Goal: Information Seeking & Learning: Check status

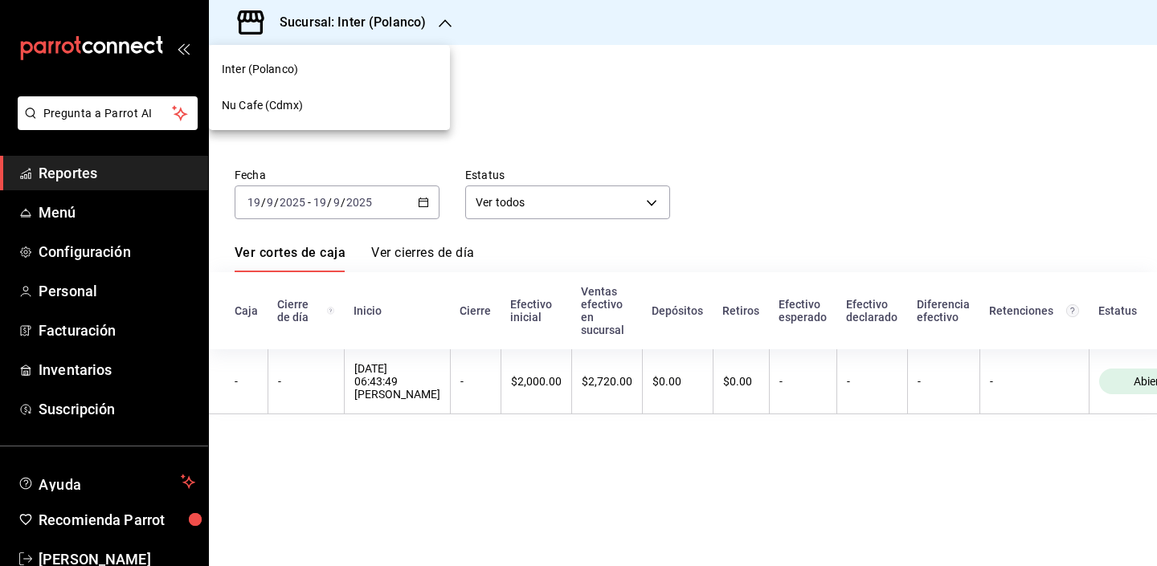
click at [565, 96] on div at bounding box center [578, 283] width 1157 height 566
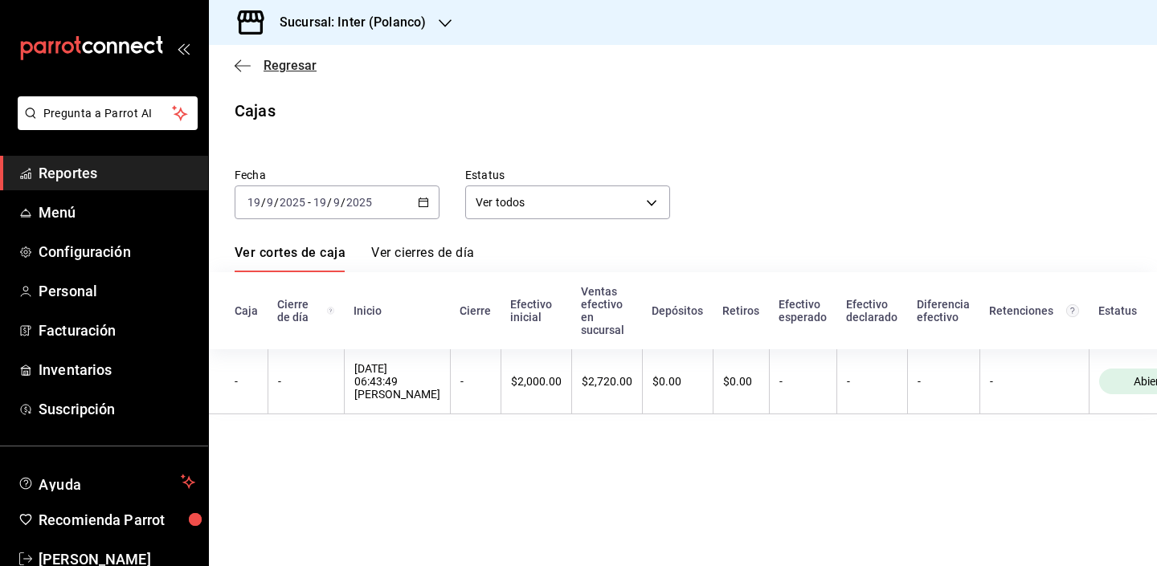
click at [247, 65] on icon "button" at bounding box center [243, 65] width 16 height 1
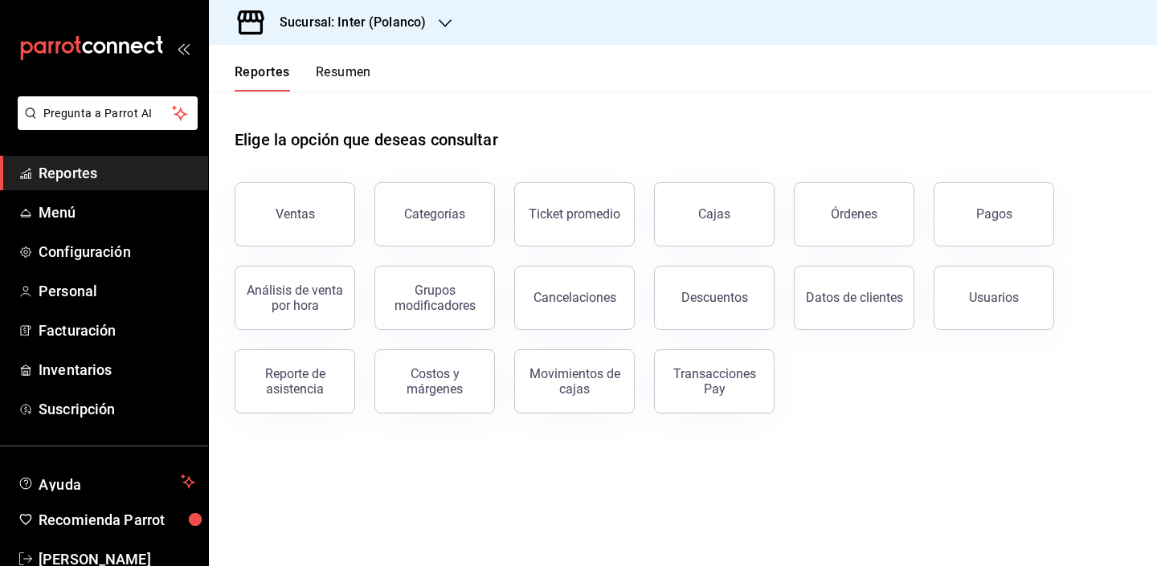
click at [636, 106] on div "Elige la opción que deseas consultar" at bounding box center [683, 128] width 897 height 72
click at [322, 229] on button "Ventas" at bounding box center [295, 214] width 121 height 64
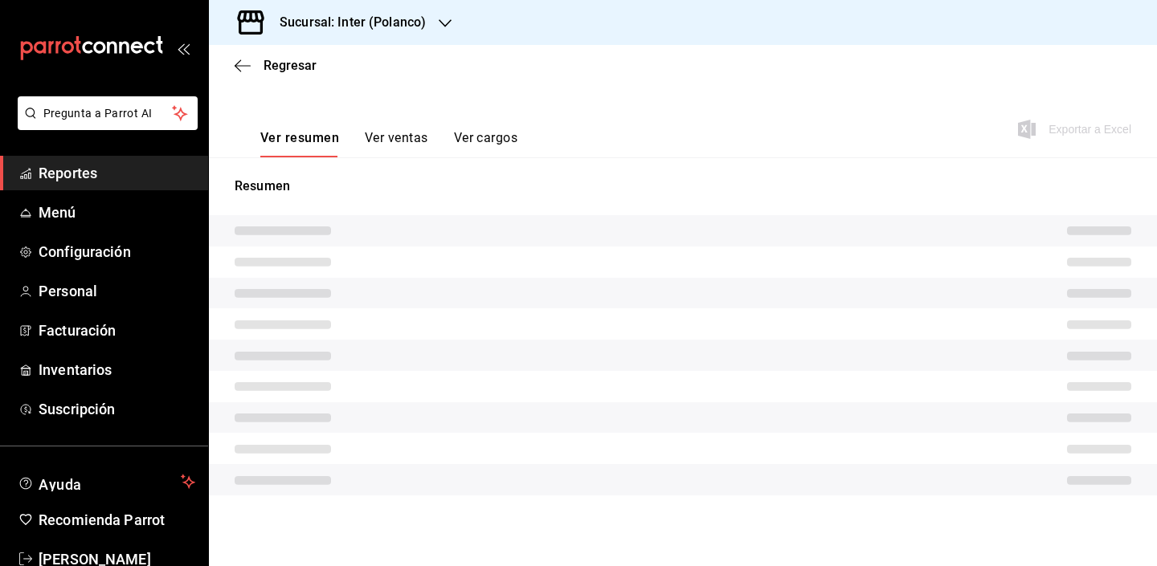
scroll to position [215, 0]
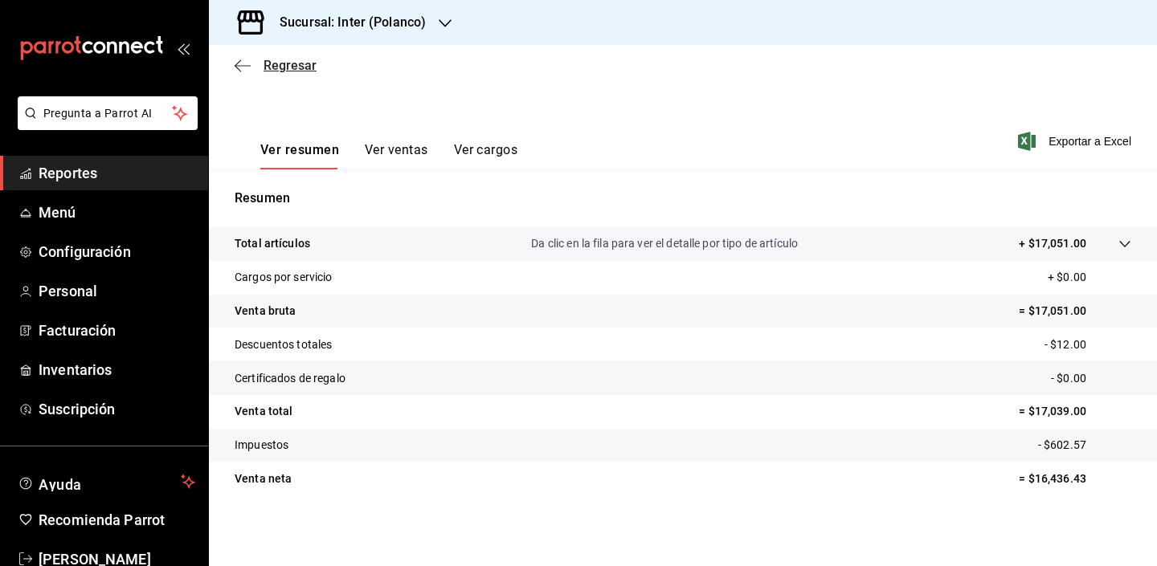
click at [293, 63] on span "Regresar" at bounding box center [290, 65] width 53 height 15
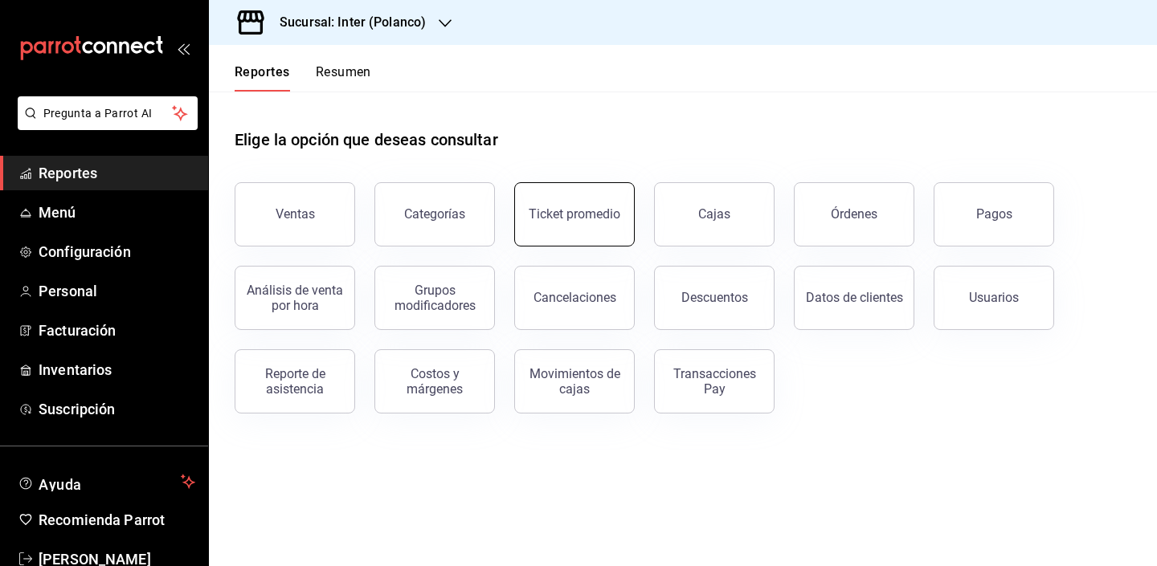
click at [585, 231] on button "Ticket promedio" at bounding box center [574, 214] width 121 height 64
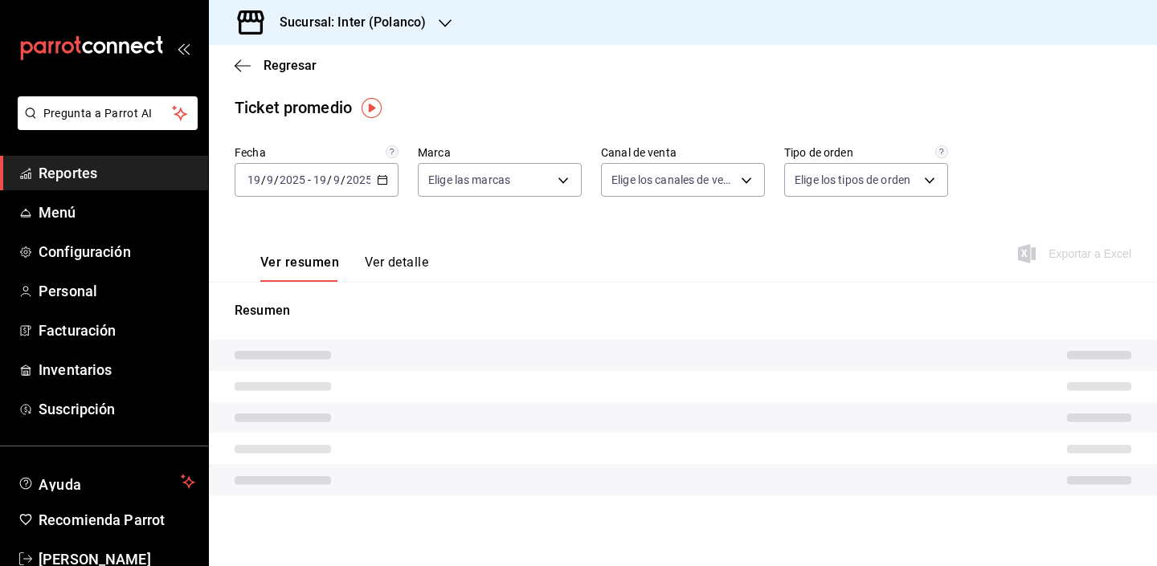
type input "a22f98e6-325f-4293-924e-6fed97b22470"
type input "PARROT,UBER_EATS,RAPPI,DIDI_FOOD,ONLINE"
type input "e7c4fbd0-add9-4c9b-8741-afc548af4a3b,EXTERNAL"
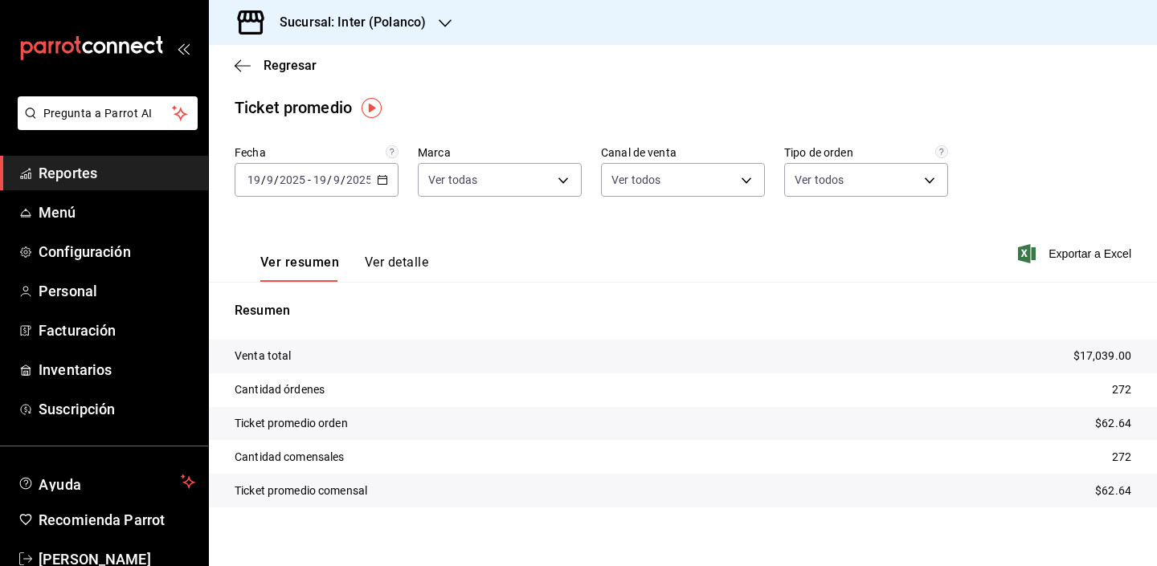
scroll to position [5, 0]
click at [278, 67] on span "Regresar" at bounding box center [290, 65] width 53 height 15
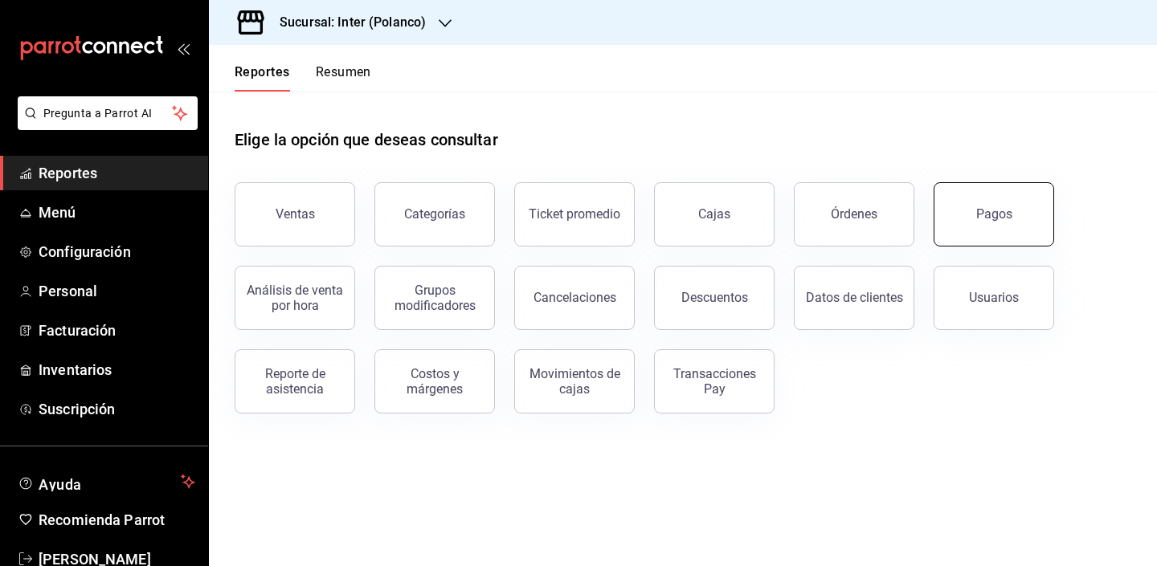
click at [1003, 225] on button "Pagos" at bounding box center [994, 214] width 121 height 64
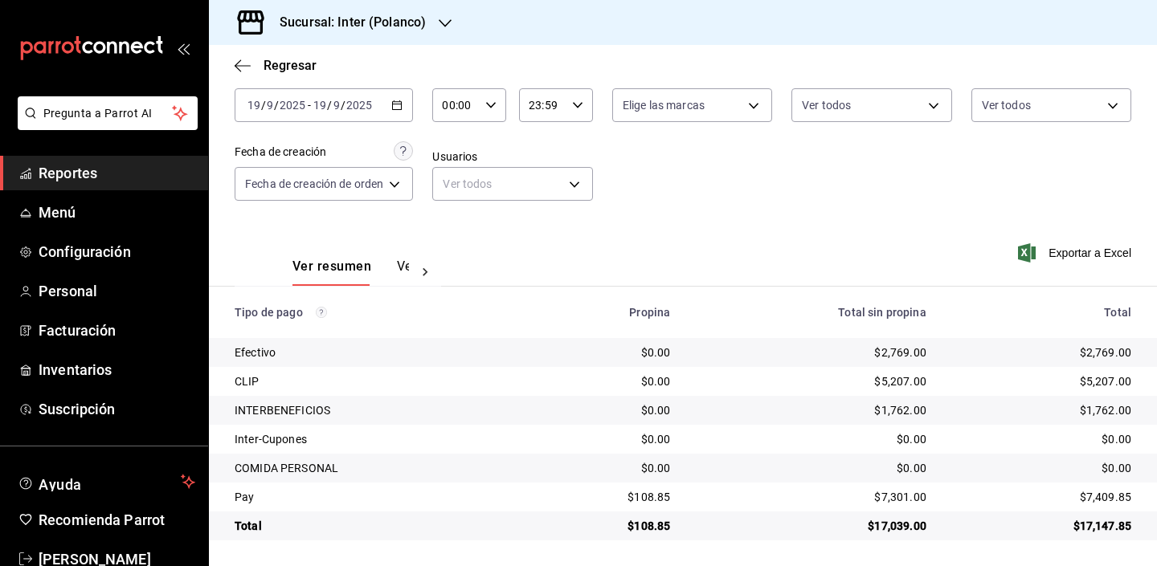
click at [398, 31] on h3 "Sucursal: Inter (Polanco)" at bounding box center [346, 22] width 159 height 19
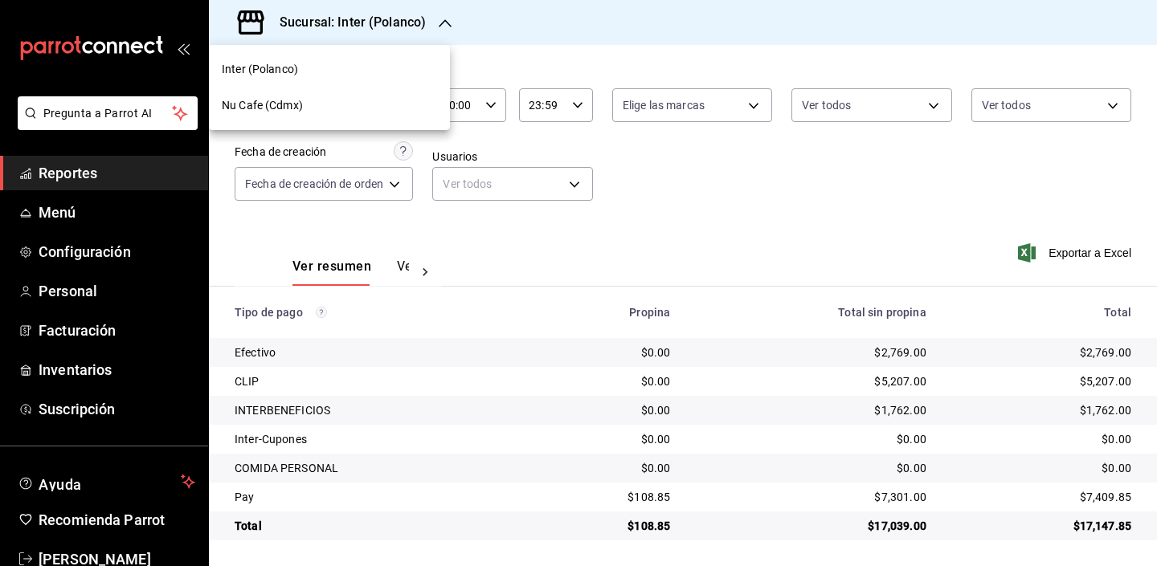
click at [395, 97] on div "Nu Cafe (Cdmx)" at bounding box center [329, 105] width 215 height 17
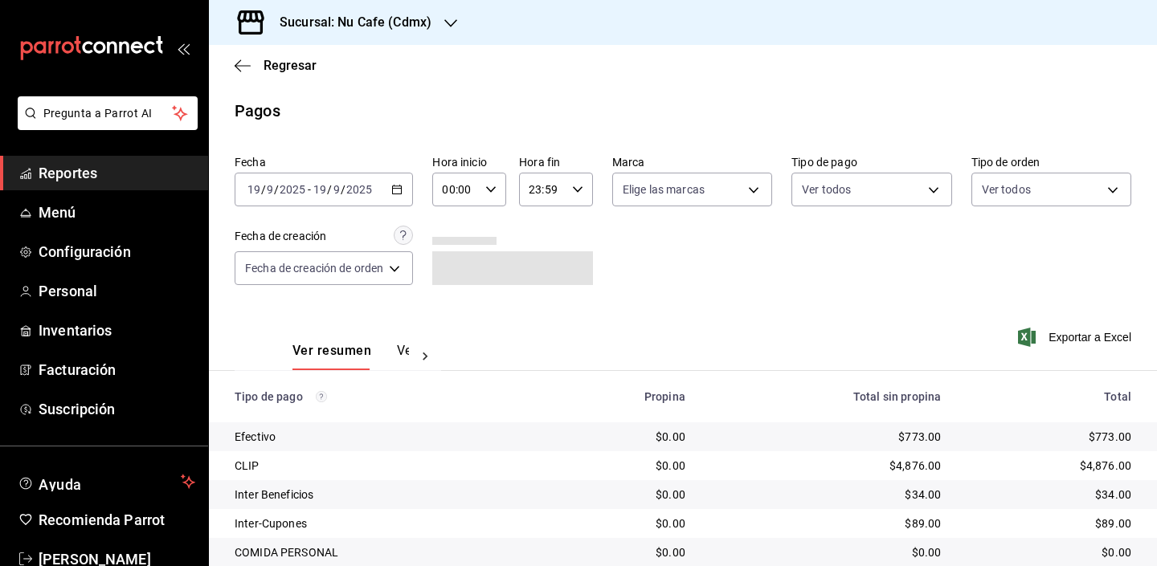
click at [766, 371] on th "Total sin propina" at bounding box center [825, 396] width 255 height 51
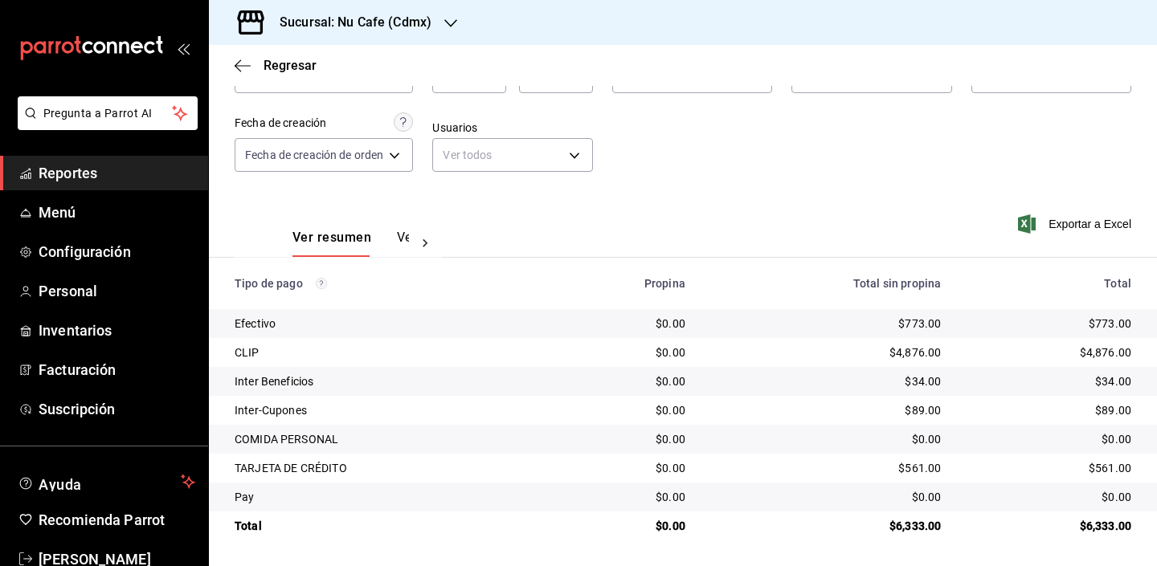
scroll to position [113, 0]
click at [691, 155] on div "Fecha [DATE] [DATE] - [DATE] [DATE] Hora inicio 00:00 Hora inicio Hora fin 23:5…" at bounding box center [683, 113] width 897 height 156
